Goal: Task Accomplishment & Management: Use online tool/utility

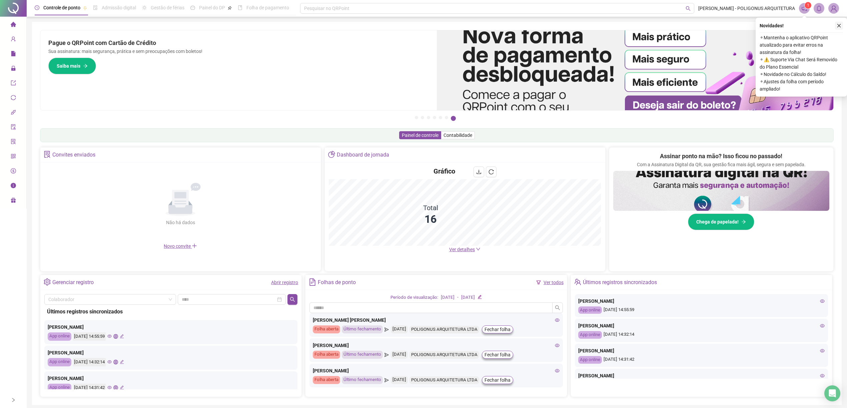
click at [839, 27] on icon "close" at bounding box center [838, 25] width 5 height 5
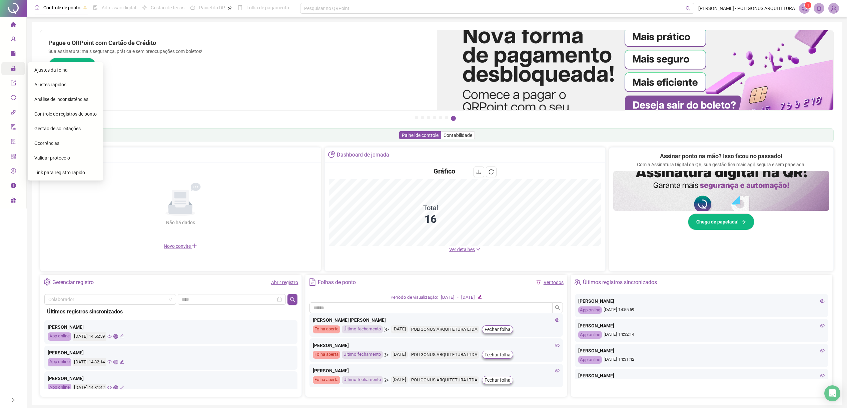
click at [16, 68] on span "Administração" at bounding box center [30, 68] width 39 height 5
click at [80, 129] on div "Gestão de solicitações" at bounding box center [65, 128] width 62 height 13
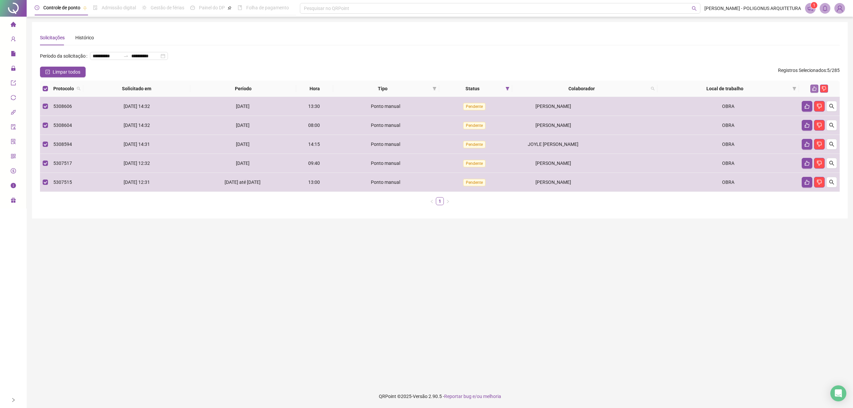
click at [813, 90] on icon "like" at bounding box center [814, 88] width 5 height 5
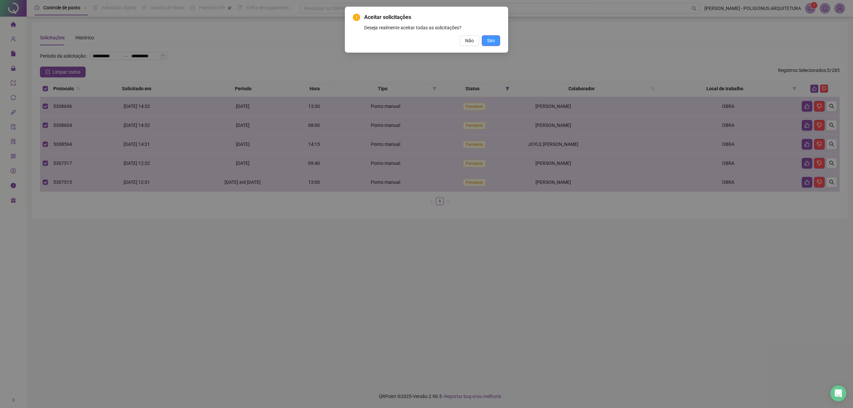
click at [493, 42] on span "Sim" at bounding box center [491, 40] width 8 height 7
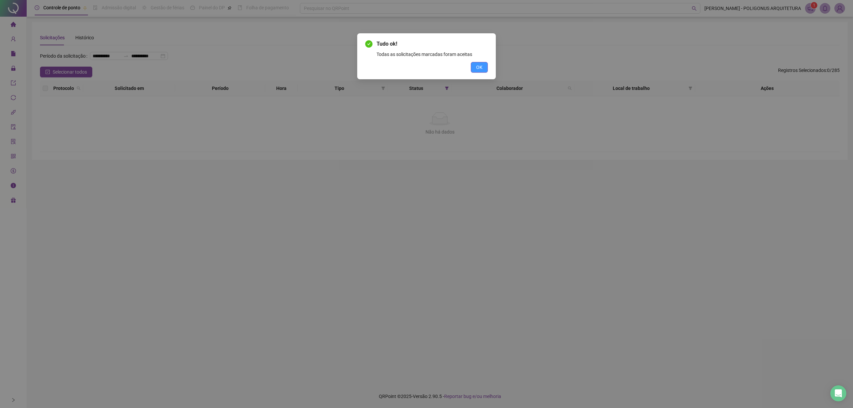
click at [477, 69] on span "OK" at bounding box center [479, 67] width 6 height 7
